Goal: Task Accomplishment & Management: Manage account settings

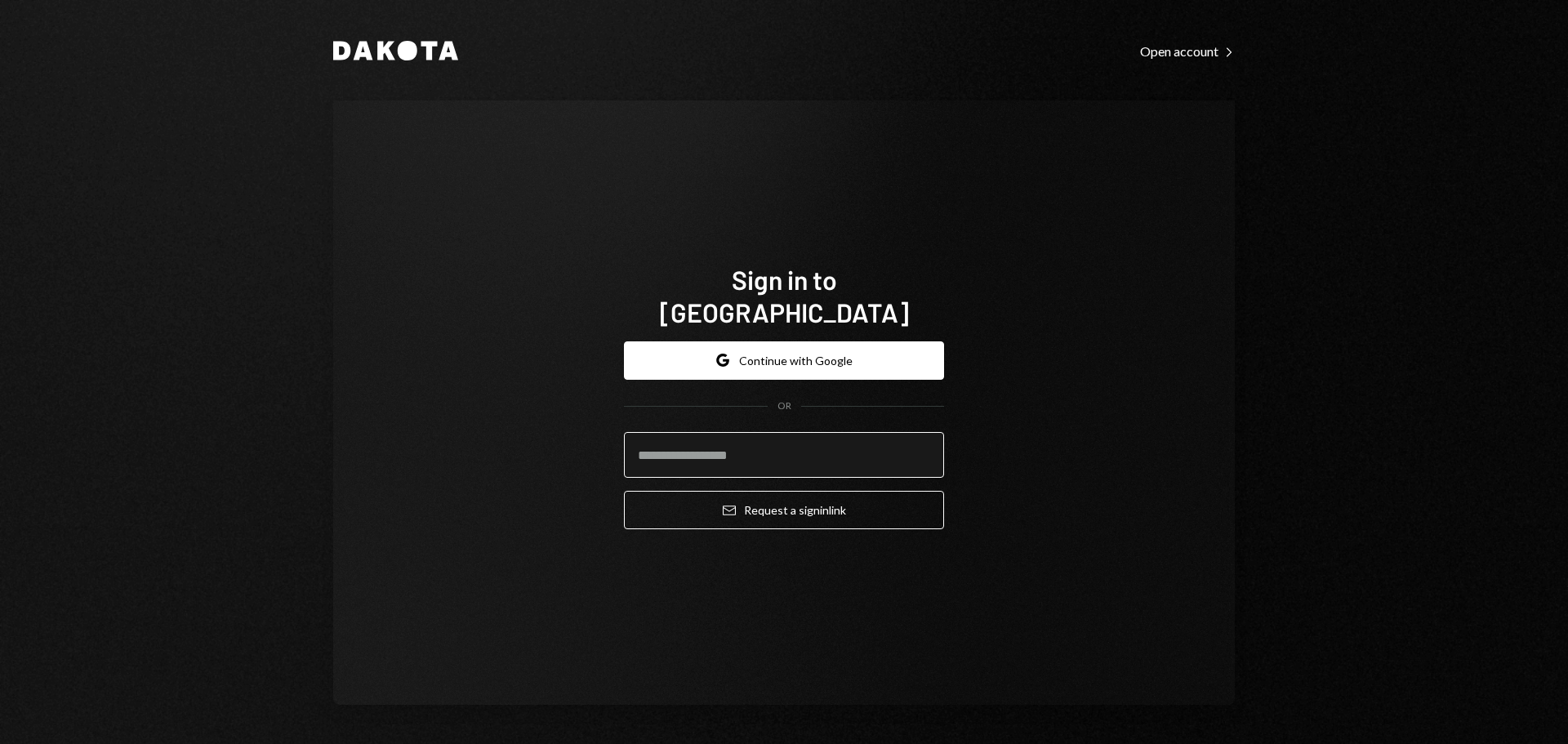
click at [725, 447] on input "email" at bounding box center [784, 455] width 320 height 46
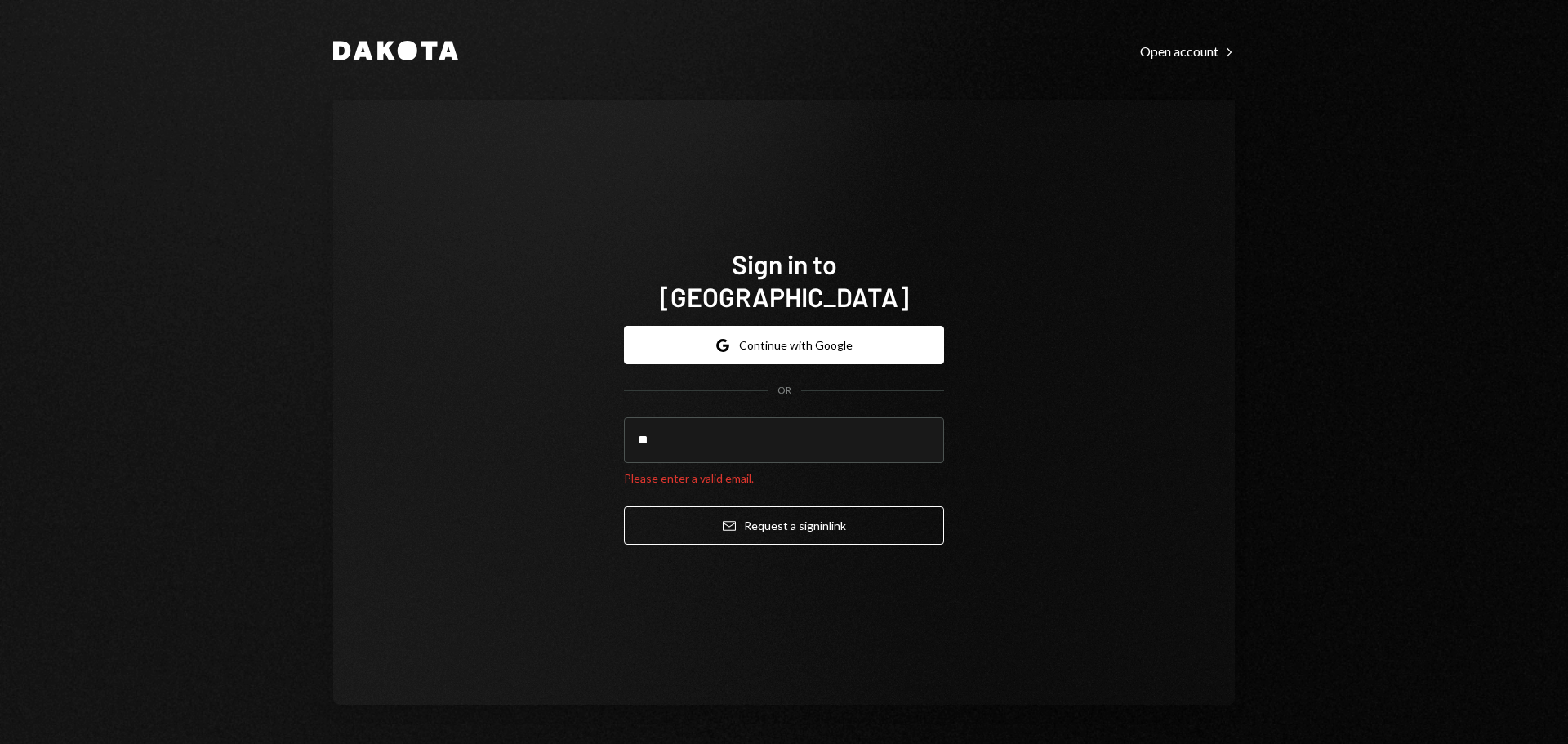
type input "**********"
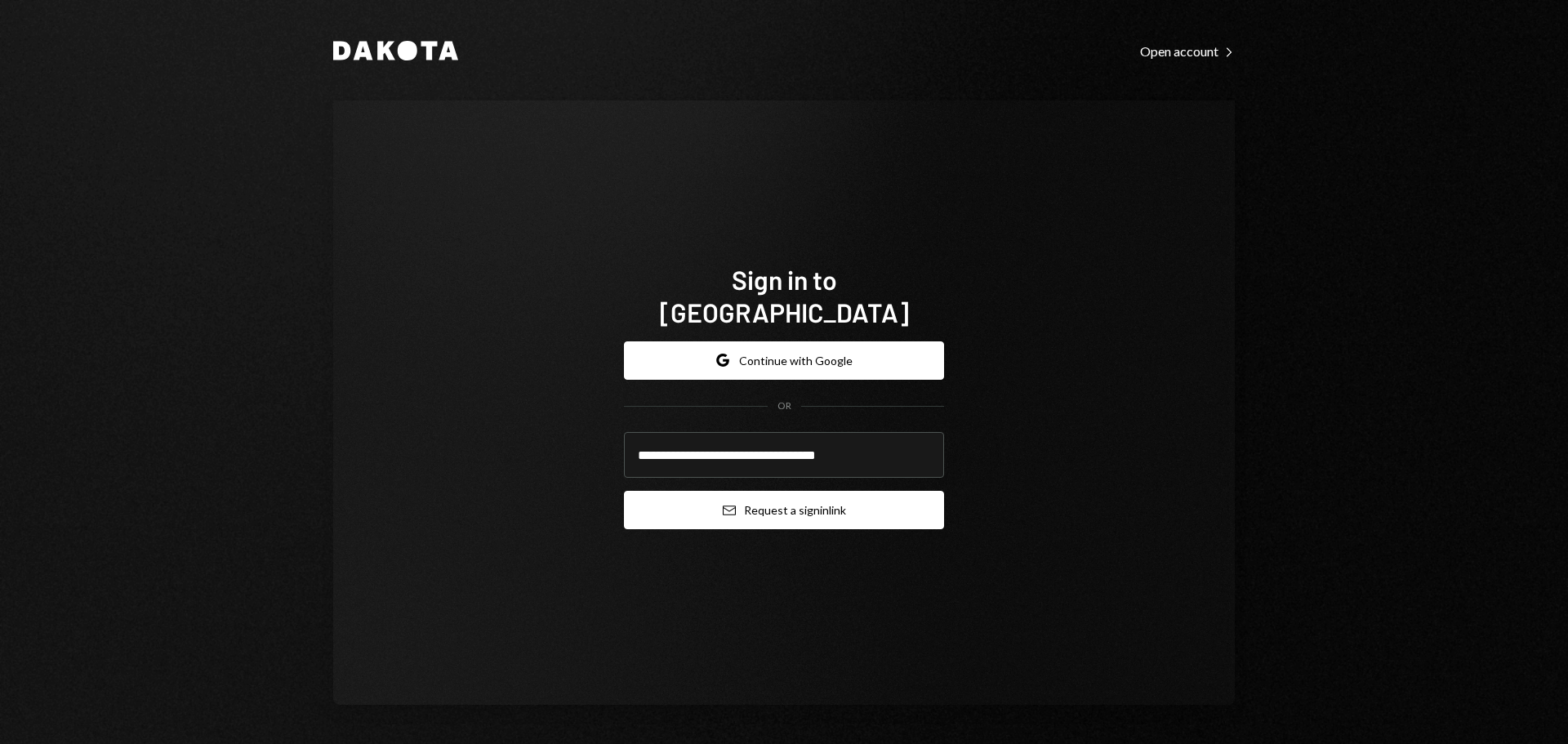
click at [779, 491] on button "Email Request a sign in link" at bounding box center [784, 510] width 320 height 39
